Goal: Transaction & Acquisition: Purchase product/service

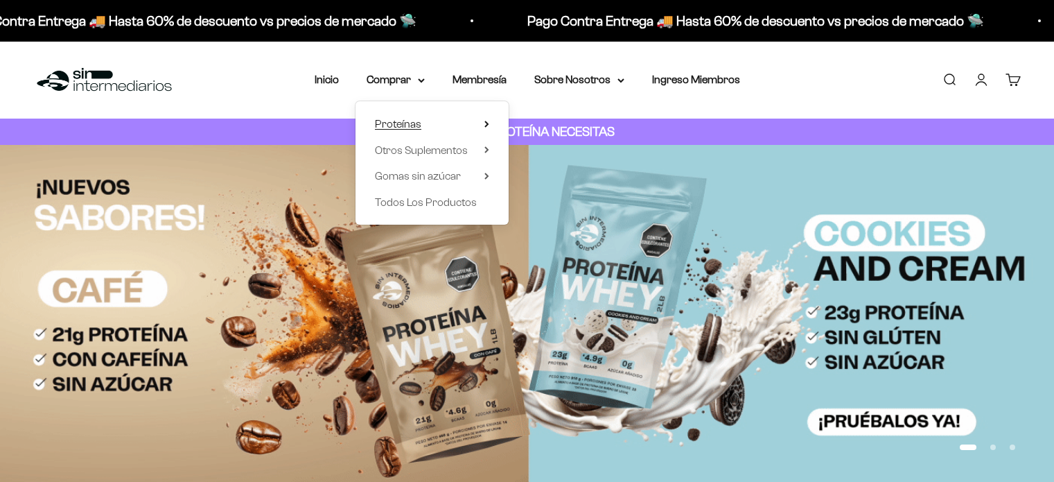
click at [405, 120] on span "Proteínas" at bounding box center [398, 124] width 46 height 12
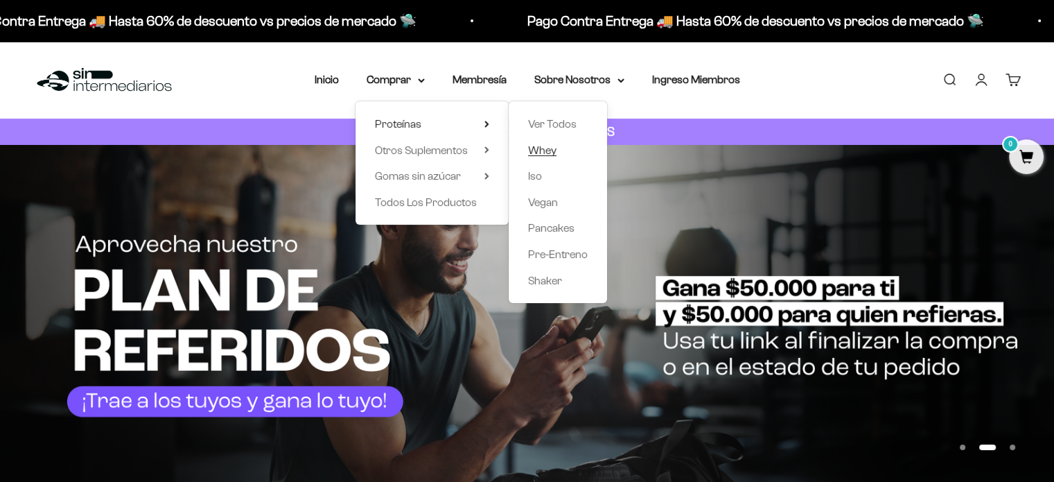
click at [550, 153] on span "Whey" at bounding box center [542, 150] width 28 height 12
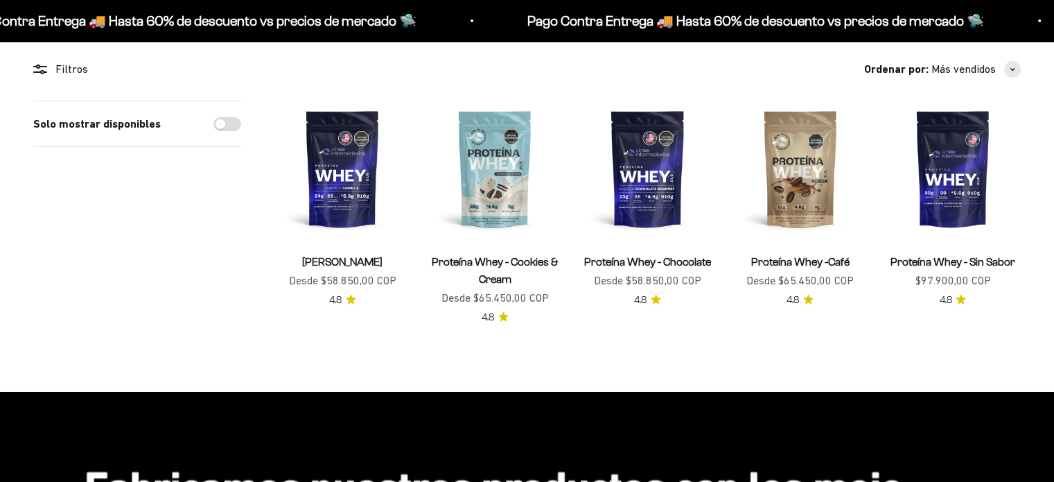
scroll to position [118, 0]
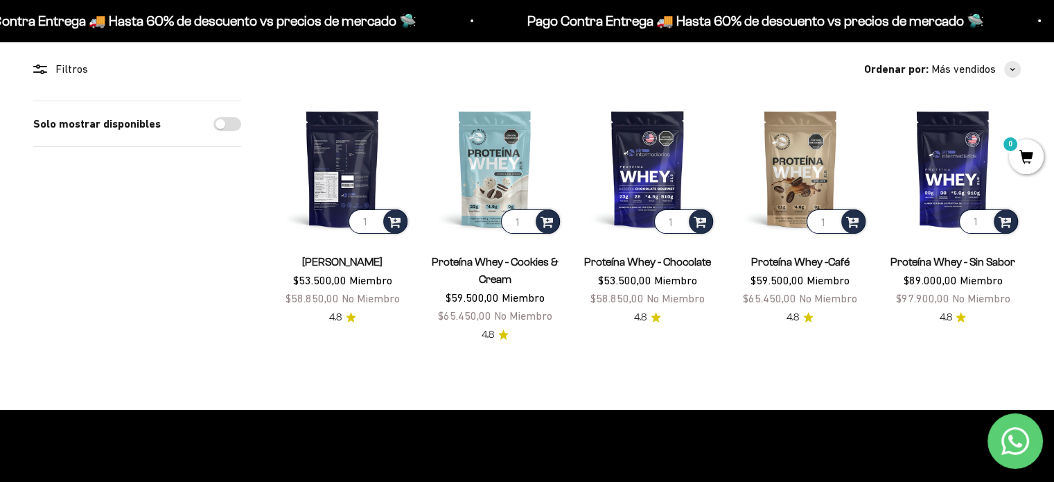
click at [337, 161] on img at bounding box center [342, 168] width 136 height 136
